Goal: Find specific page/section: Find specific page/section

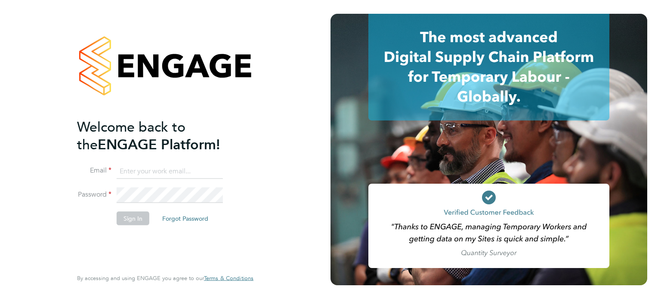
type input "[PERSON_NAME][EMAIL_ADDRESS][PERSON_NAME][DOMAIN_NAME]"
click at [127, 217] on button "Sign In" at bounding box center [133, 218] width 33 height 14
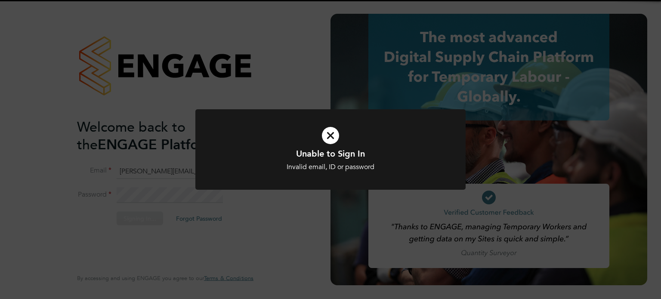
click at [330, 186] on div at bounding box center [330, 149] width 270 height 81
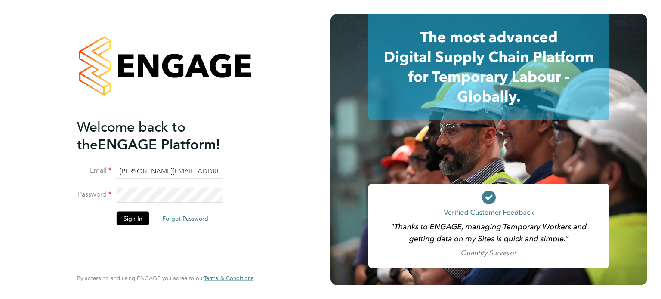
click at [49, 164] on div "Welcome back to the ENGAGE Platform! Email [PERSON_NAME][EMAIL_ADDRESS][PERSON_…" at bounding box center [165, 149] width 331 height 299
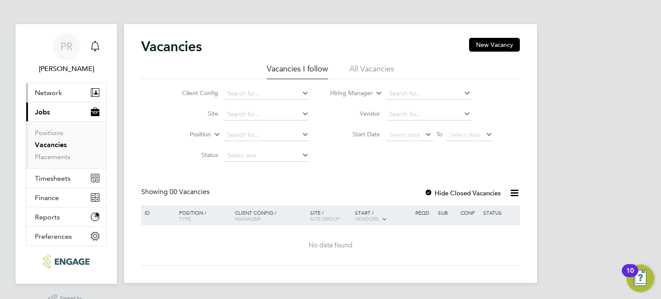
click at [59, 95] on span "Network" at bounding box center [48, 93] width 27 height 8
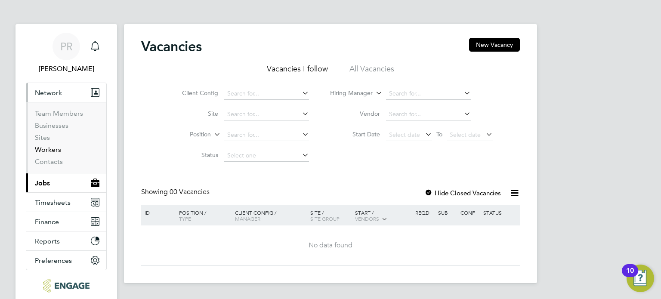
click at [51, 153] on link "Workers" at bounding box center [48, 150] width 26 height 8
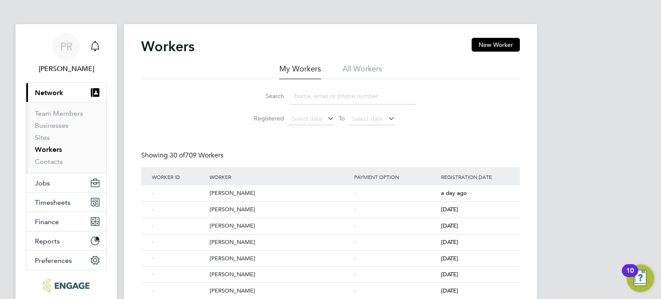
click at [368, 72] on li "All Workers" at bounding box center [363, 71] width 40 height 15
click at [356, 89] on input at bounding box center [353, 96] width 126 height 17
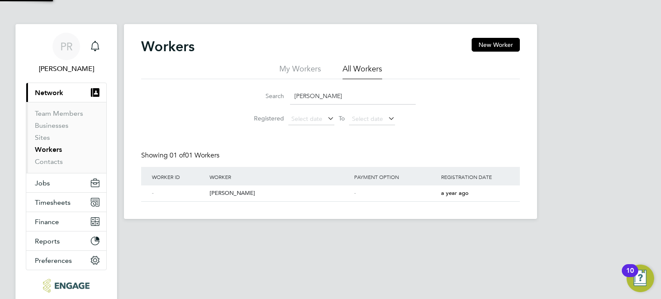
type input "brian baker"
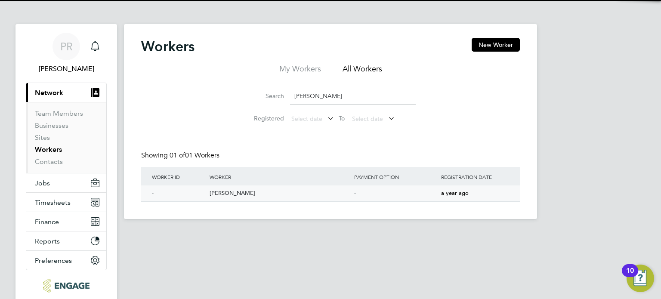
click at [224, 192] on div "Brian Baker" at bounding box center [280, 194] width 145 height 16
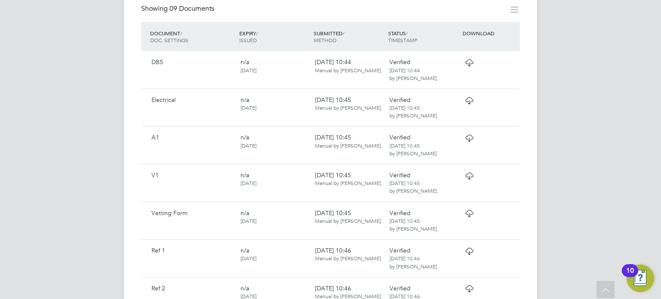
scroll to position [486, 0]
click at [469, 209] on icon at bounding box center [469, 212] width 11 height 7
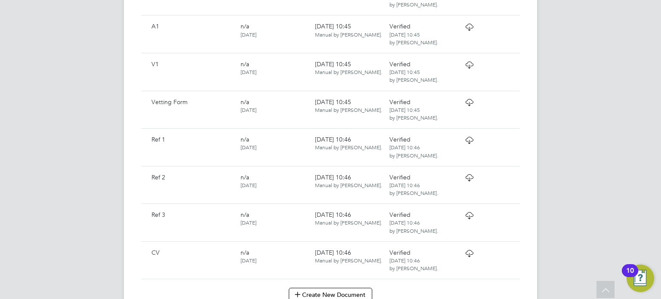
scroll to position [597, 0]
click at [468, 250] on icon at bounding box center [469, 253] width 11 height 7
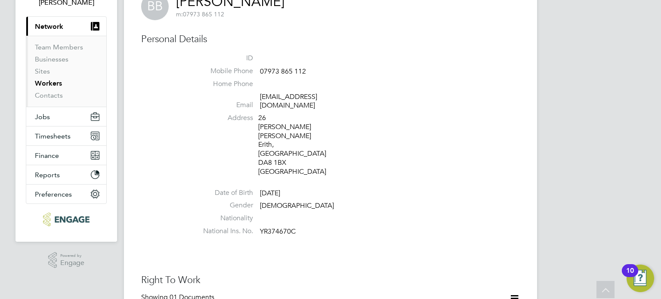
scroll to position [0, 0]
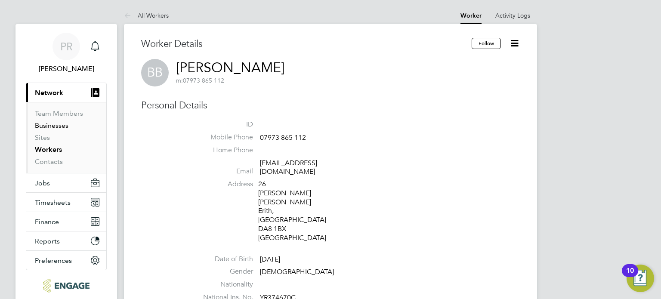
click at [61, 122] on link "Businesses" at bounding box center [52, 125] width 34 height 8
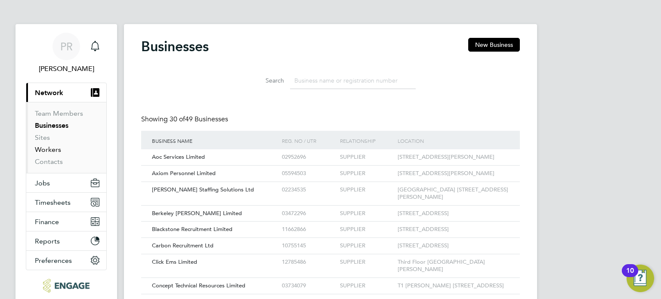
click at [48, 147] on link "Workers" at bounding box center [48, 150] width 26 height 8
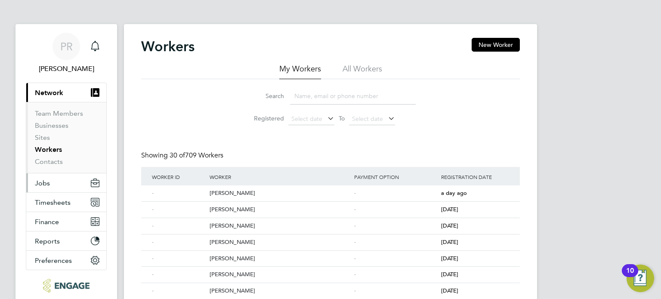
click at [83, 180] on button "Jobs" at bounding box center [66, 182] width 80 height 19
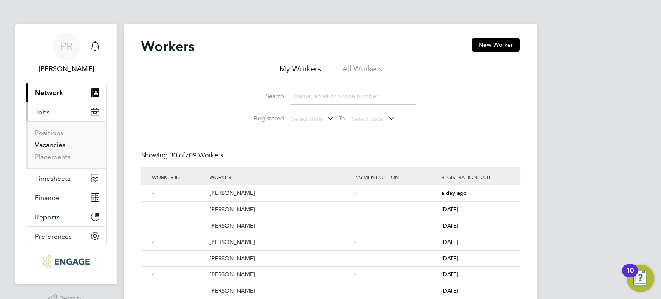
click at [56, 147] on link "Vacancies" at bounding box center [50, 145] width 31 height 8
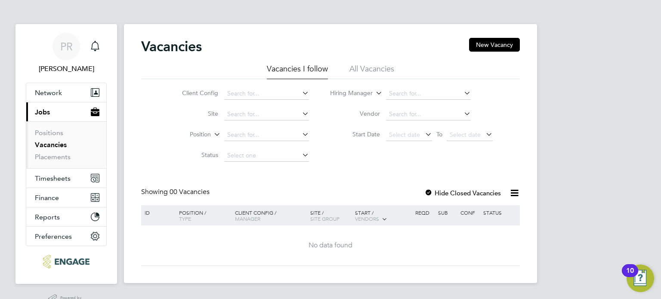
click at [387, 74] on li "All Vacancies" at bounding box center [372, 71] width 45 height 15
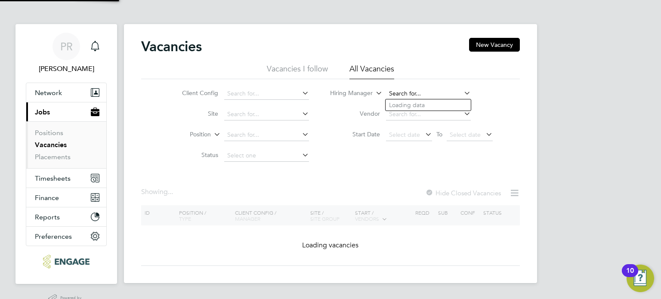
click at [423, 95] on input at bounding box center [428, 94] width 85 height 12
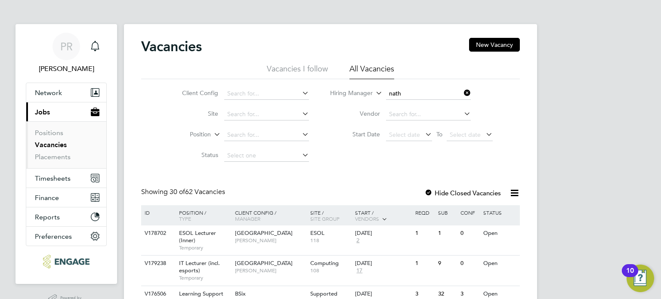
click at [430, 115] on li "Nath an [PERSON_NAME]" at bounding box center [428, 117] width 85 height 12
type input "[PERSON_NAME]"
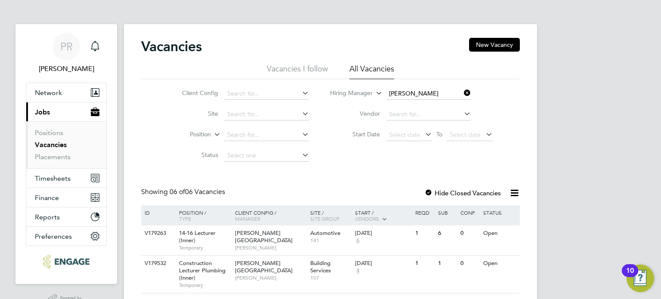
click at [433, 192] on div at bounding box center [428, 193] width 9 height 9
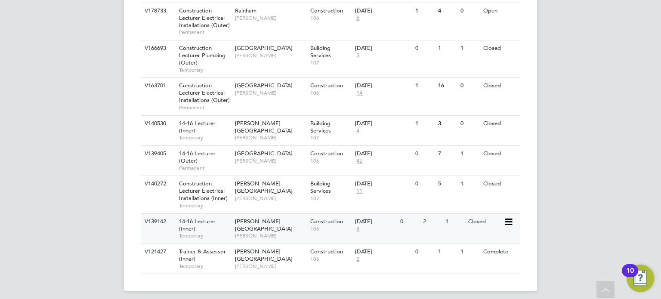
click at [240, 214] on div "[PERSON_NAME][GEOGRAPHIC_DATA] [PERSON_NAME]" at bounding box center [270, 229] width 75 height 30
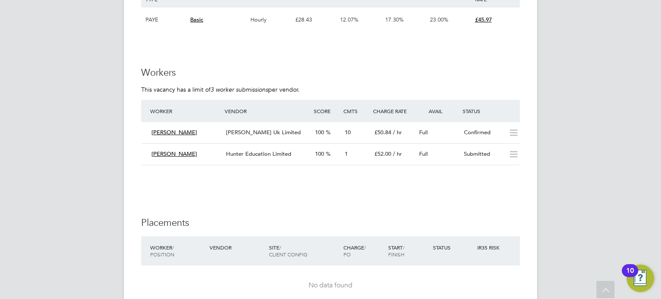
scroll to position [1558, 0]
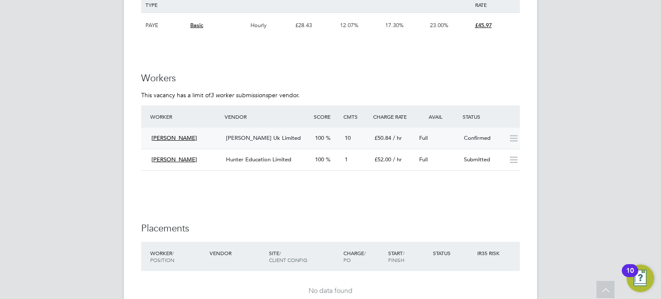
click at [191, 138] on div "Abul Hussain" at bounding box center [185, 138] width 74 height 14
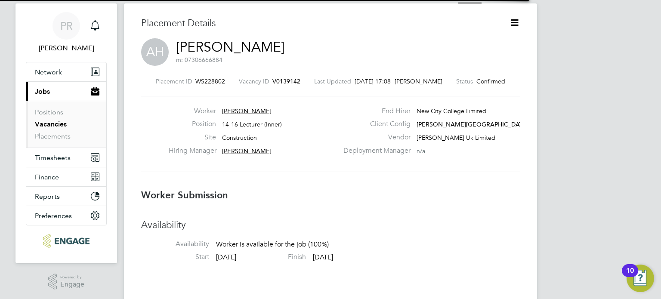
scroll to position [4, 4]
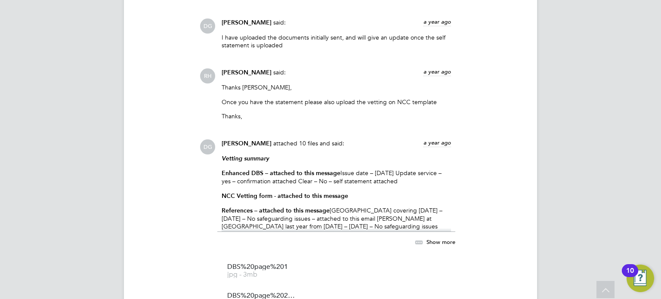
click at [433, 242] on span "Show more" at bounding box center [441, 242] width 29 height 7
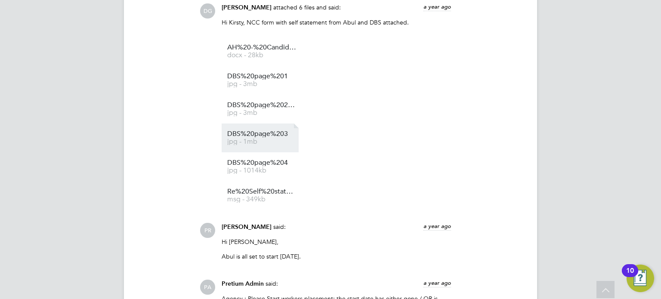
click at [250, 148] on li "DBS%20page%203 jpg - 1mb" at bounding box center [260, 138] width 77 height 29
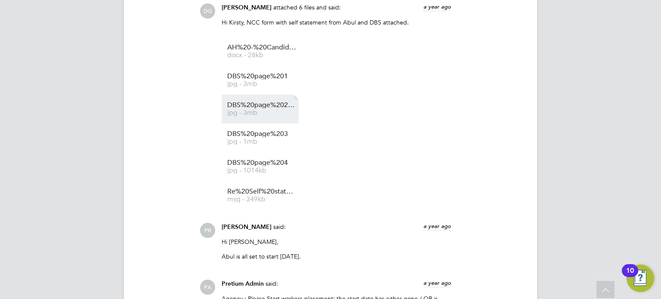
click at [271, 119] on li "DBS%20page%202%2C jpg - 3mb" at bounding box center [260, 109] width 77 height 29
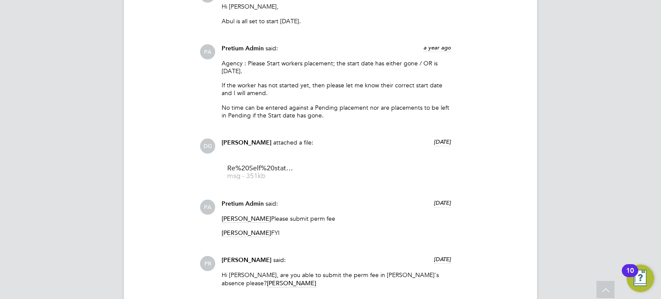
scroll to position [2829, 0]
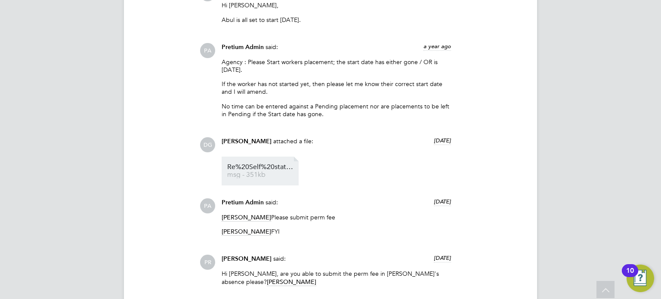
click at [249, 168] on span "Re%20Self%20statement%20-%20DBS" at bounding box center [261, 167] width 69 height 6
click at [369, 101] on div "Agency : Please Start workers placement; the start date has either gone / OR is…" at bounding box center [336, 91] width 229 height 66
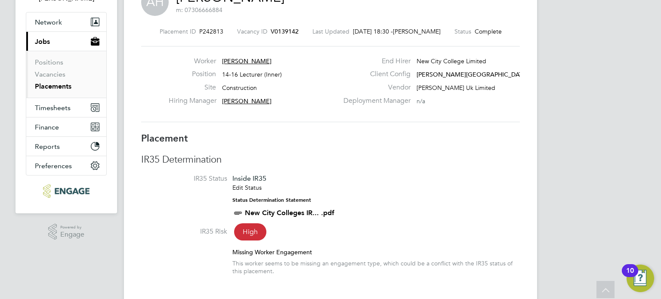
scroll to position [0, 0]
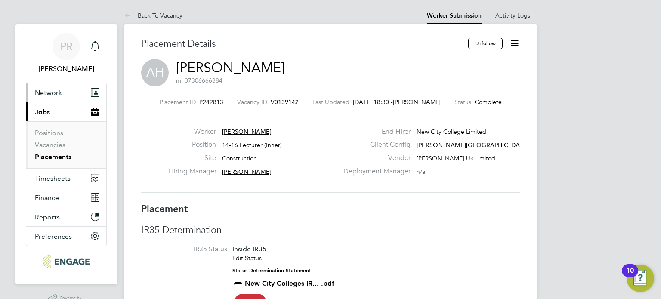
click at [72, 92] on button "Network" at bounding box center [66, 92] width 80 height 19
